Goal: Use online tool/utility: Utilize a website feature to perform a specific function

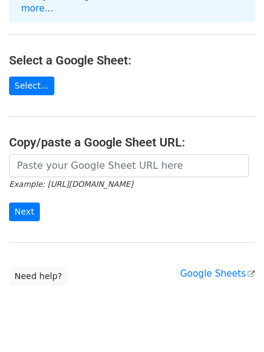
scroll to position [131, 0]
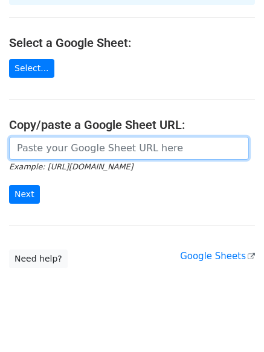
click at [92, 137] on input "url" at bounding box center [128, 148] width 239 height 23
paste input "[URL][DOMAIN_NAME]"
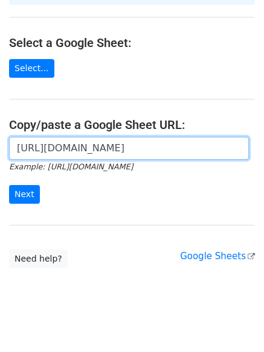
scroll to position [0, 352]
type input "[URL][DOMAIN_NAME]"
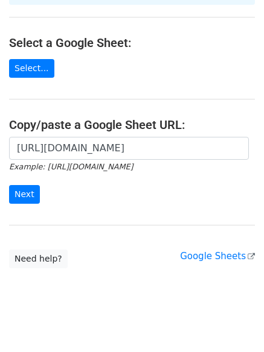
click at [47, 175] on form "[URL][DOMAIN_NAME] Example: [URL][DOMAIN_NAME] Next" at bounding box center [131, 171] width 245 height 68
click at [28, 185] on input "Next" at bounding box center [24, 194] width 31 height 19
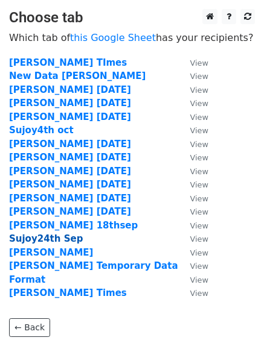
click at [56, 240] on strong "Sujoy24th Sep" at bounding box center [46, 238] width 74 height 11
